Goal: Book appointment/travel/reservation

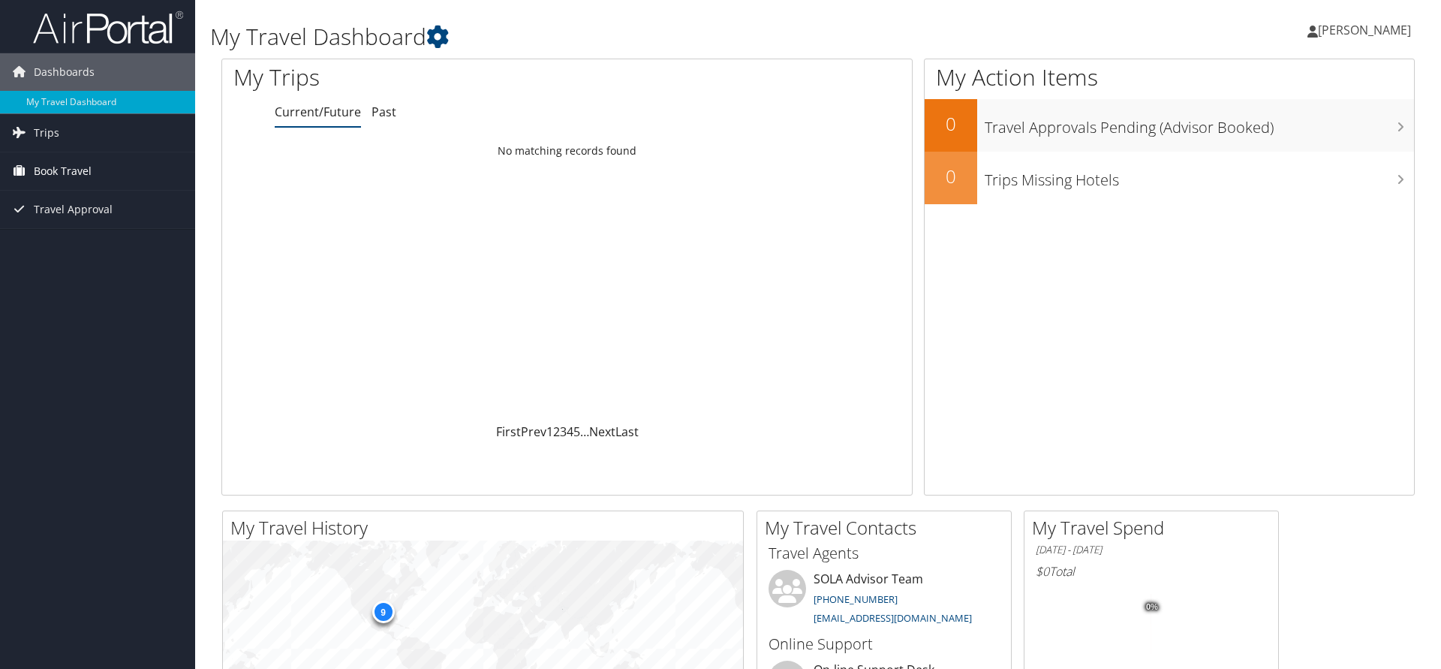
click at [82, 174] on span "Book Travel" at bounding box center [63, 171] width 58 height 38
click at [80, 218] on link "Book/Manage Online Trips" at bounding box center [97, 223] width 195 height 23
